Goal: Information Seeking & Learning: Understand process/instructions

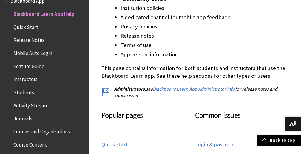
scroll to position [221, 0]
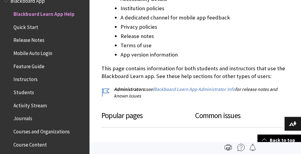
click at [27, 53] on span "Mobile Auto Login" at bounding box center [32, 52] width 39 height 8
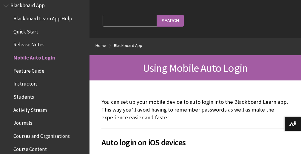
scroll to position [58, 0]
click at [35, 17] on span "Blackboard Learn App Help" at bounding box center [42, 17] width 59 height 8
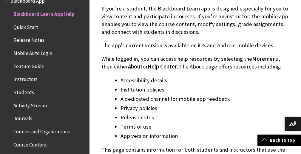
scroll to position [141, 0]
